Goal: Entertainment & Leisure: Consume media (video, audio)

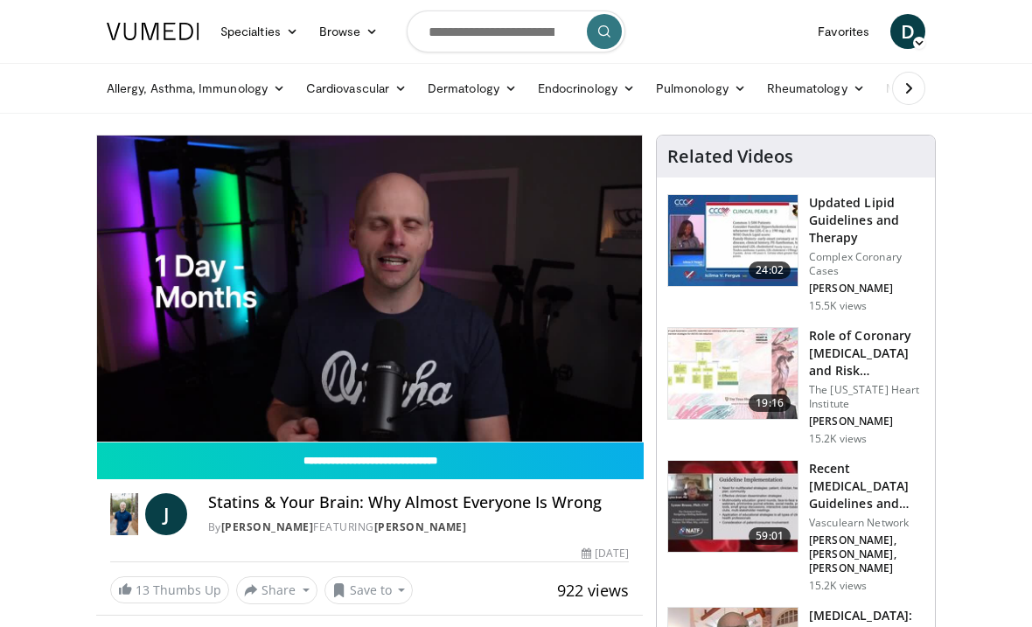
click at [510, 298] on icon "Video Player" at bounding box center [515, 288] width 49 height 49
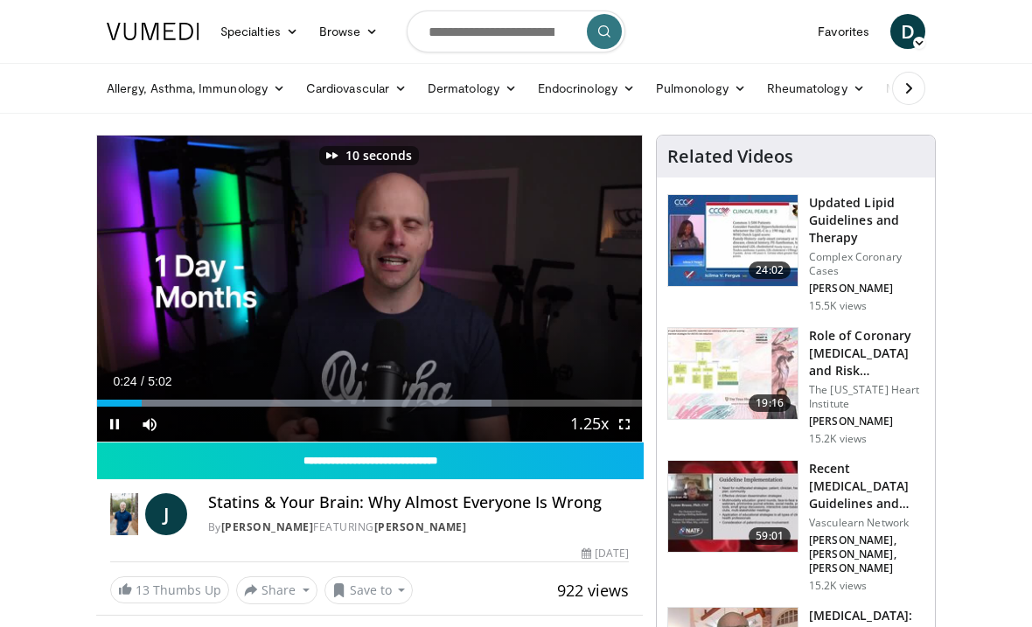
click at [522, 281] on icon "Video Player" at bounding box center [515, 288] width 49 height 49
click at [507, 292] on icon "Video Player" at bounding box center [515, 288] width 49 height 49
click at [514, 284] on icon "Video Player" at bounding box center [515, 288] width 49 height 49
click at [511, 289] on icon "Video Player" at bounding box center [515, 288] width 49 height 49
click at [510, 289] on icon "Video Player" at bounding box center [515, 288] width 49 height 49
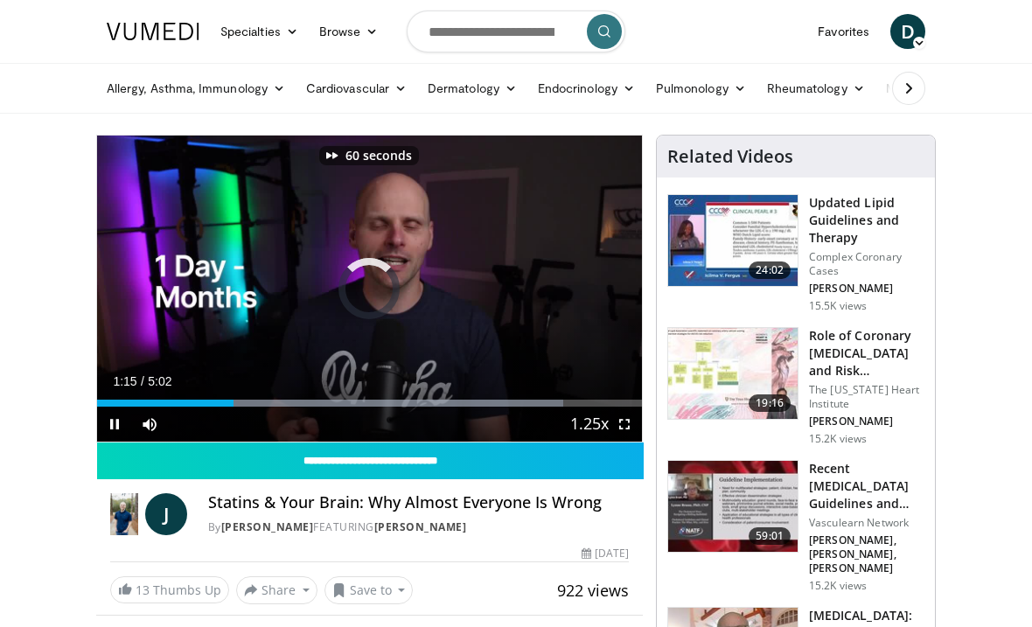
click at [508, 289] on icon "Video Player" at bounding box center [515, 288] width 49 height 49
click at [502, 293] on icon "Video Player" at bounding box center [515, 288] width 49 height 49
click at [501, 291] on icon "Video Player" at bounding box center [515, 288] width 49 height 49
click at [502, 290] on icon "Video Player" at bounding box center [515, 288] width 49 height 49
click at [509, 294] on icon "Video Player" at bounding box center [515, 288] width 49 height 49
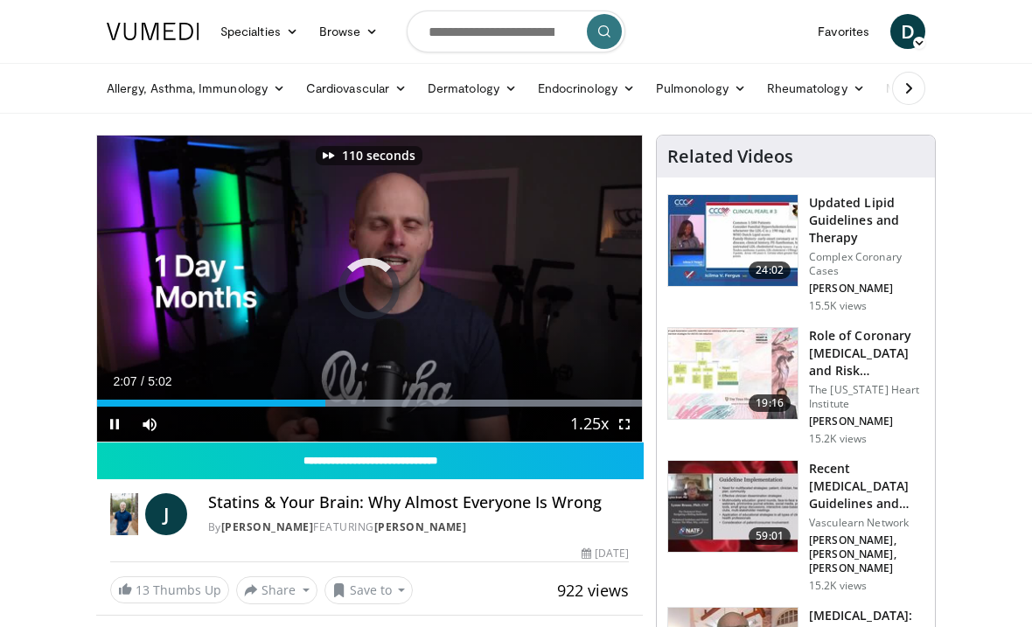
click at [509, 291] on icon "Video Player" at bounding box center [515, 288] width 49 height 49
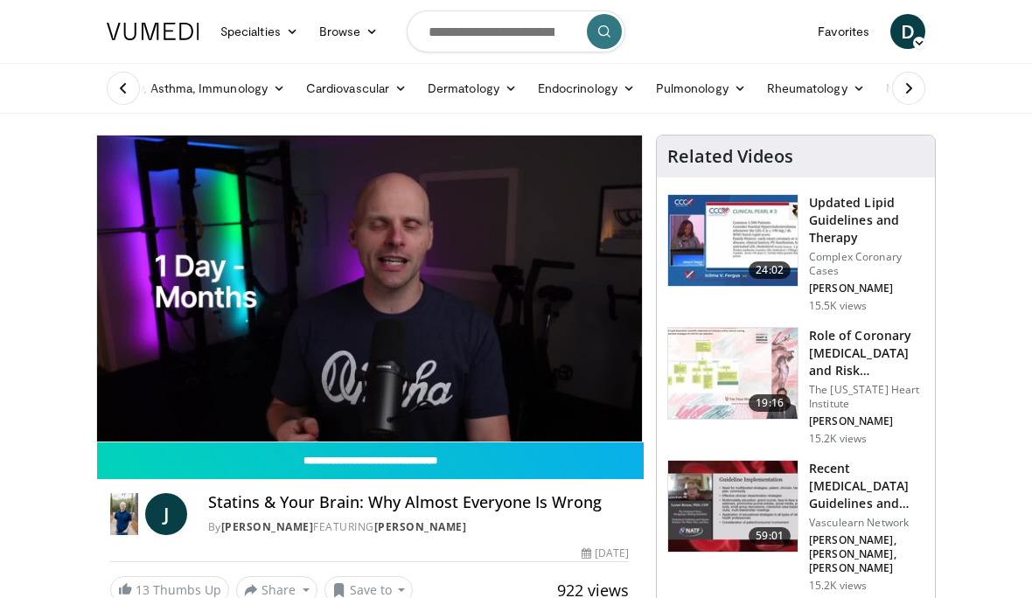
click at [10, 0] on header "Specialties Adult & Family Medicine Allergy, [MEDICAL_DATA], Immunology Anesthe…" at bounding box center [516, 57] width 1032 height 114
